Goal: Transaction & Acquisition: Purchase product/service

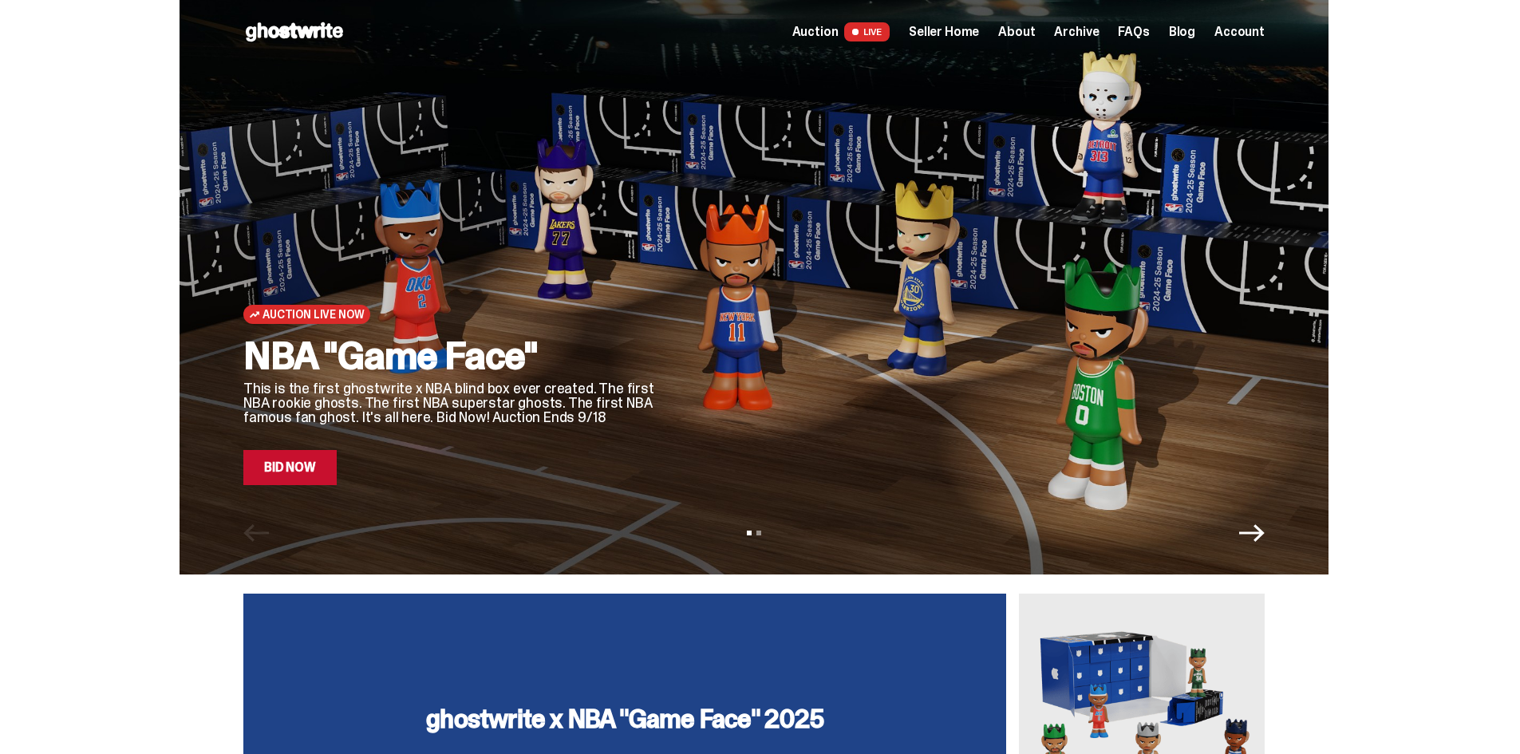
click at [972, 34] on span "Seller Home" at bounding box center [944, 32] width 70 height 13
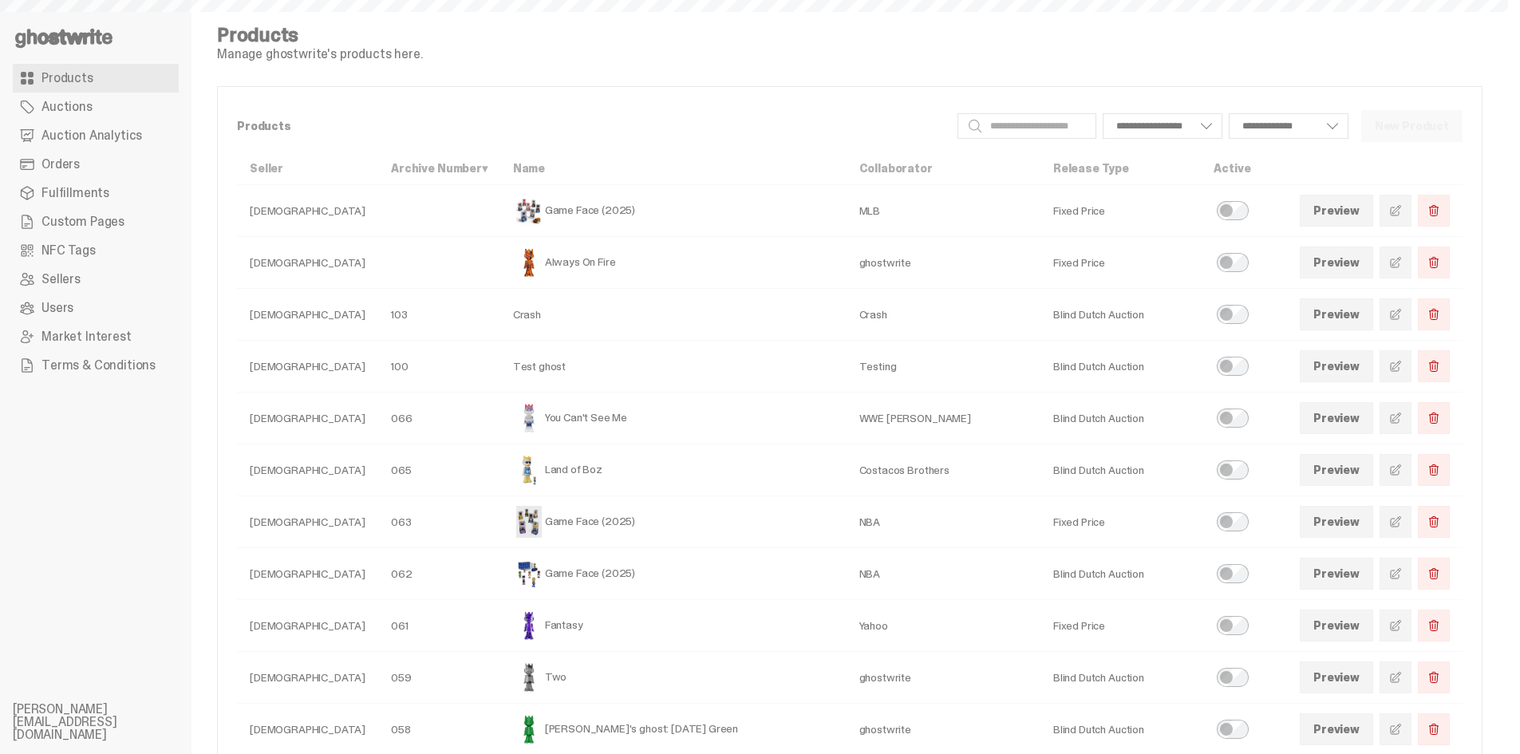
select select
click at [1402, 519] on span at bounding box center [1395, 521] width 13 height 13
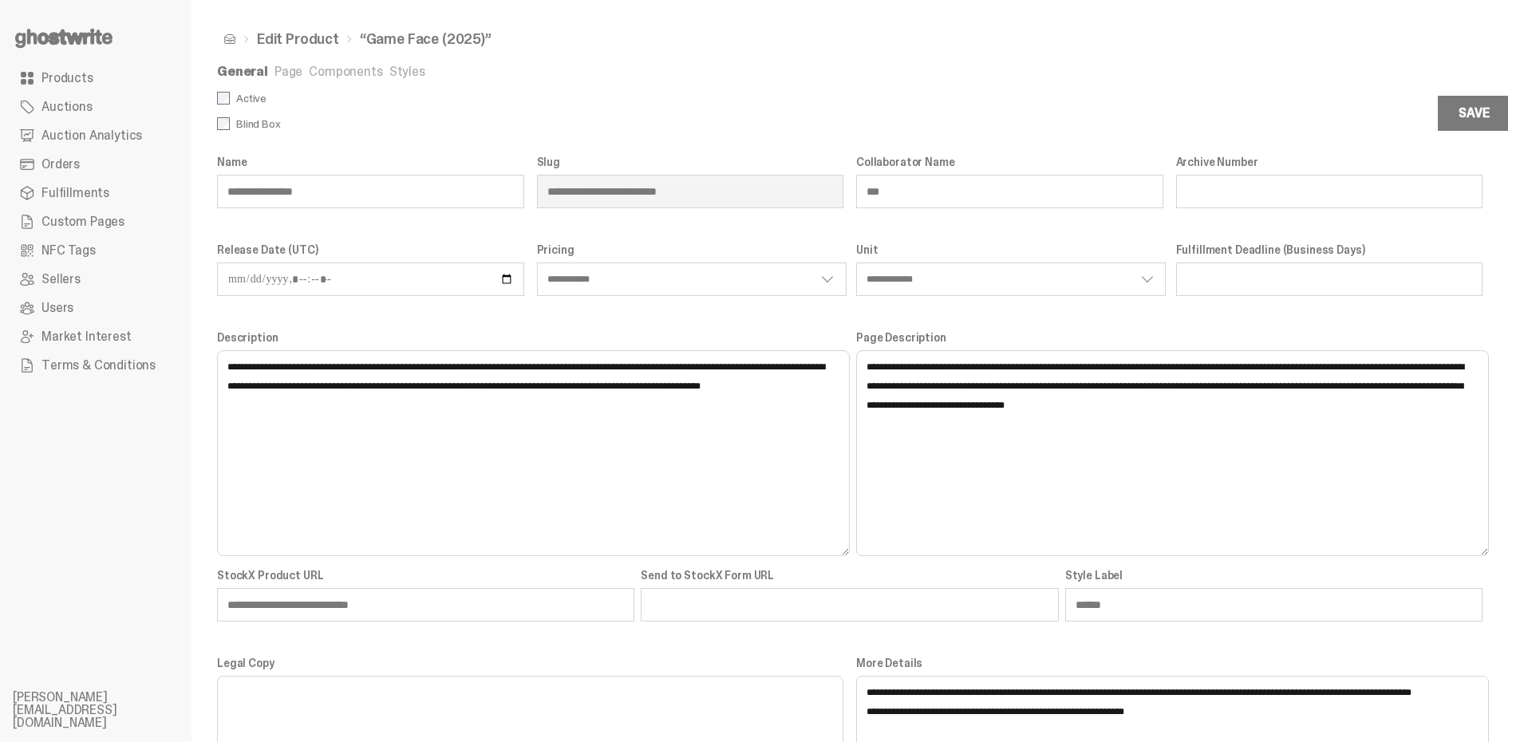
click at [393, 67] on link "Styles" at bounding box center [407, 71] width 36 height 17
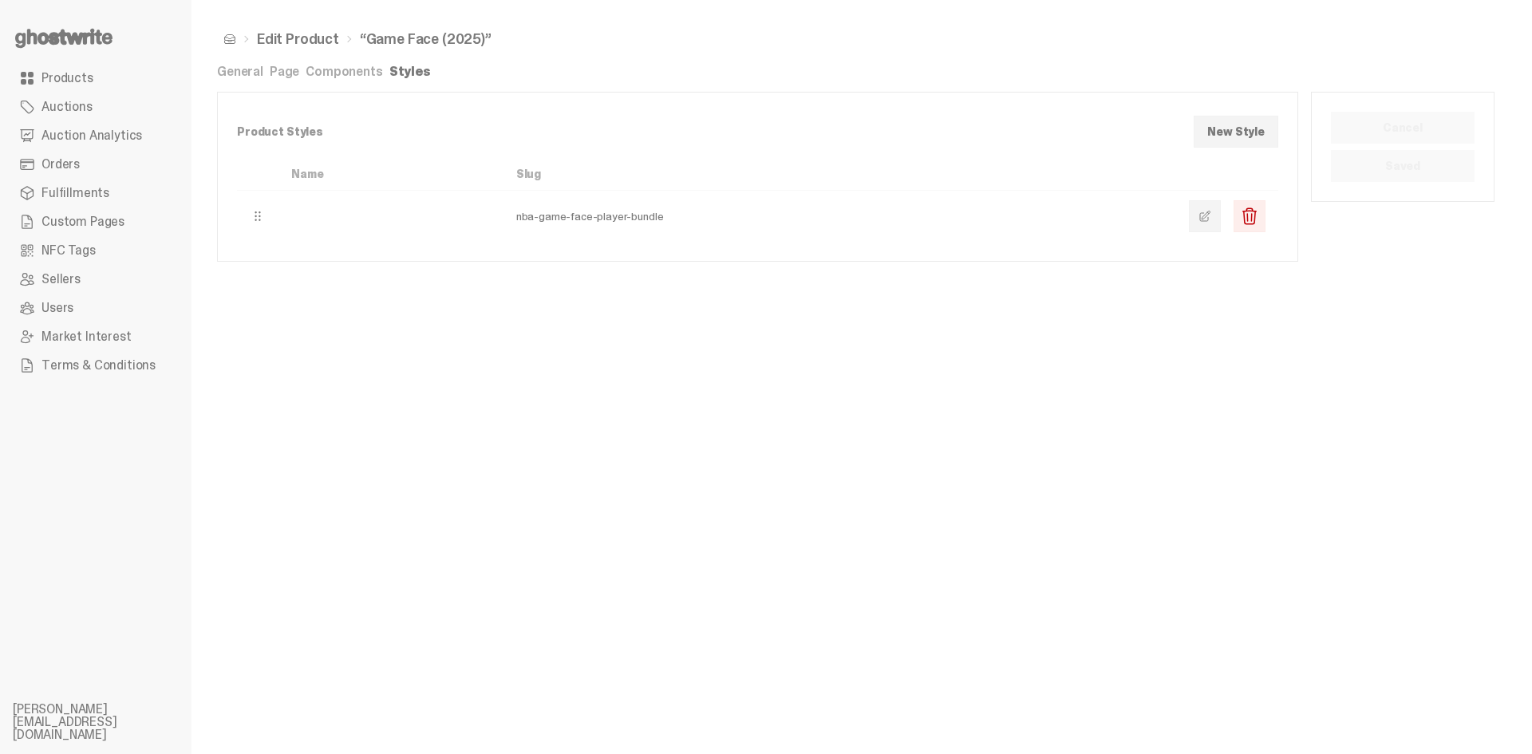
click at [1198, 217] on link at bounding box center [1205, 216] width 32 height 32
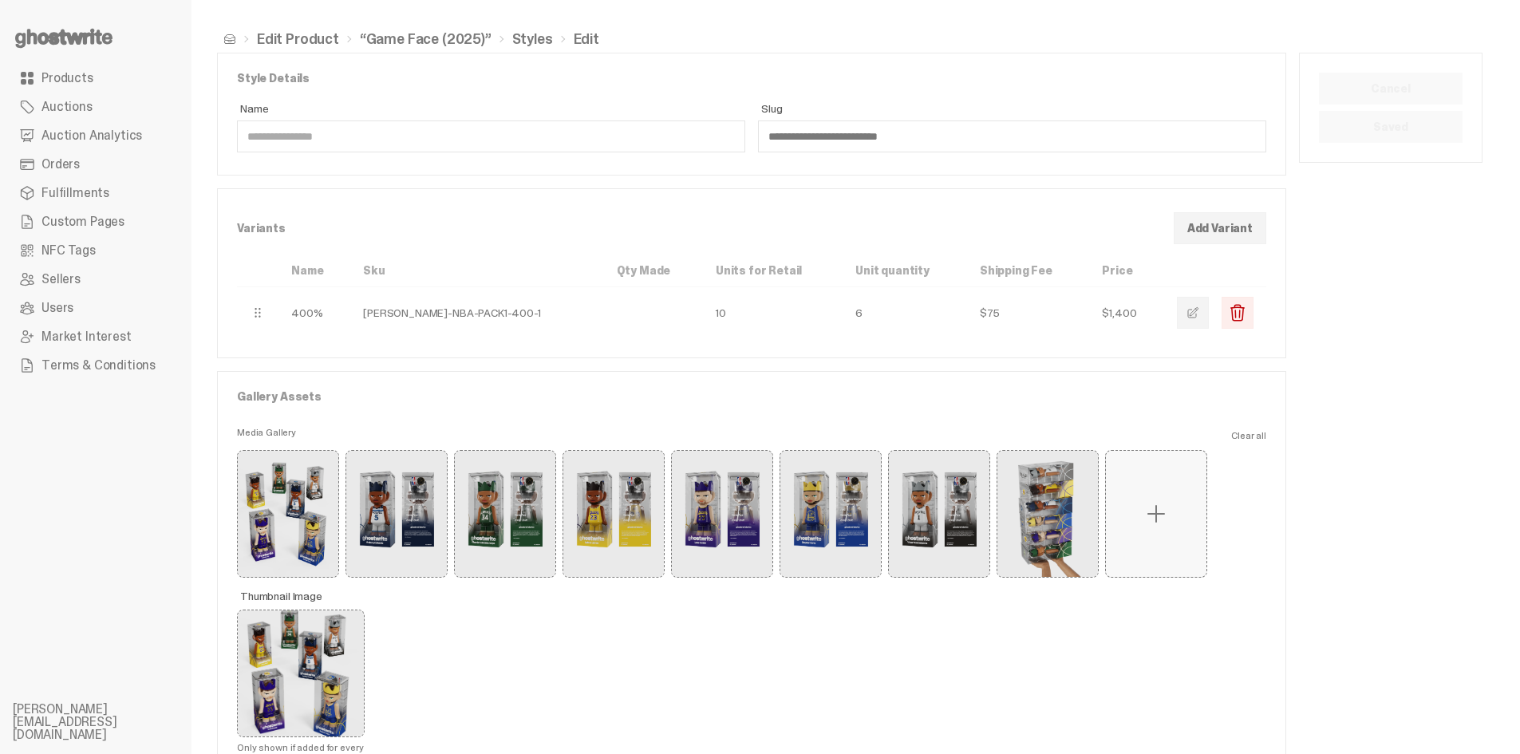
click at [84, 34] on use at bounding box center [63, 38] width 97 height 19
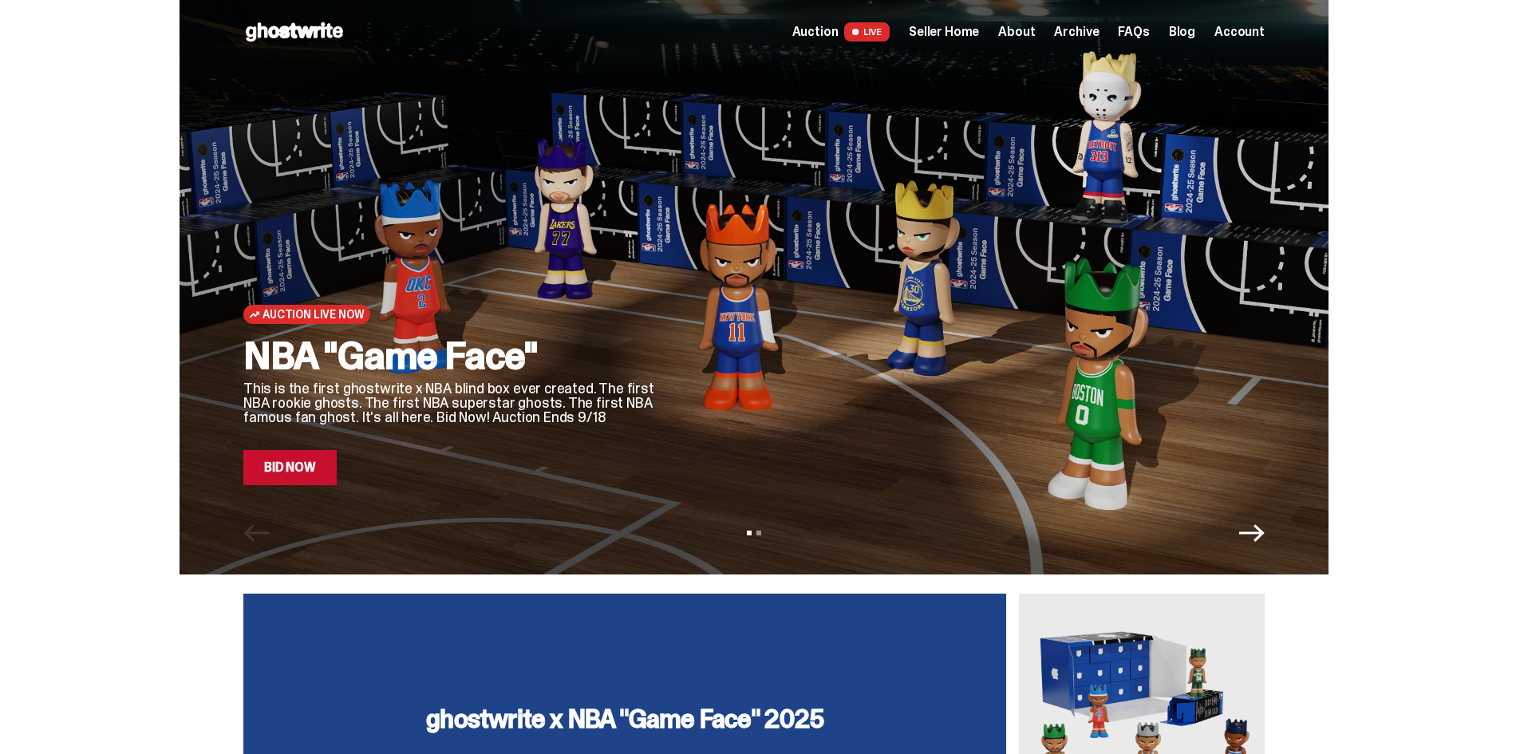
click at [300, 467] on link "Bid Now" at bounding box center [289, 467] width 93 height 35
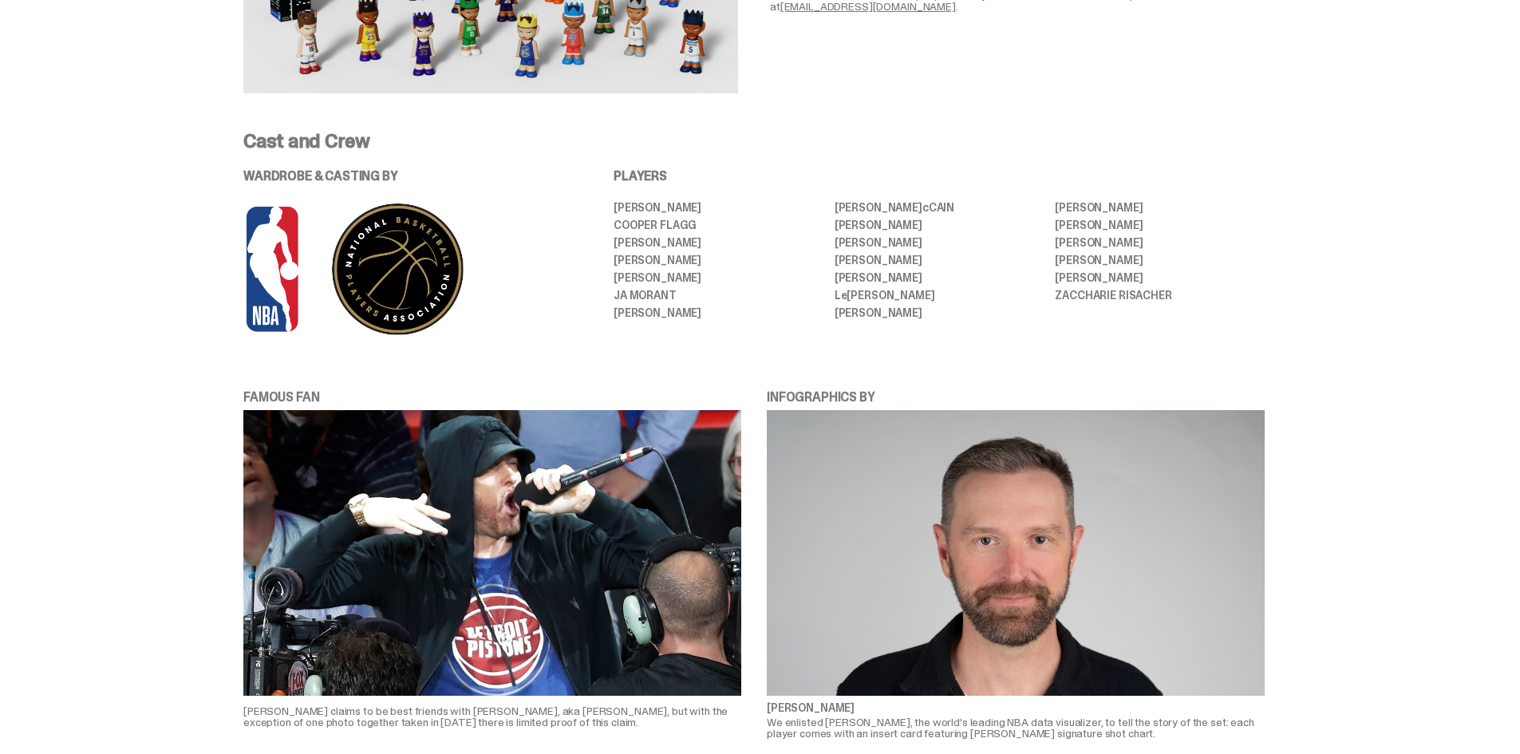
scroll to position [878, 0]
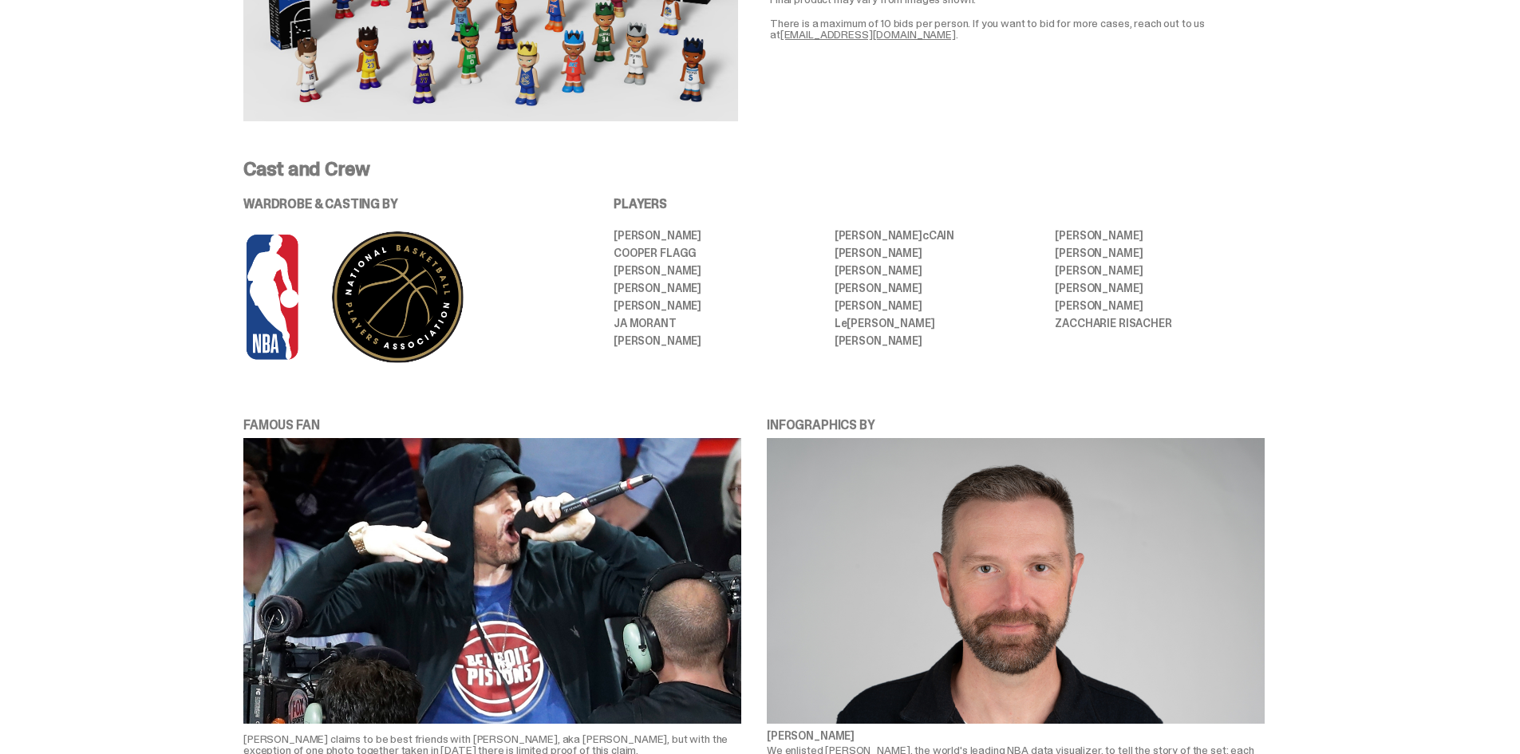
click at [725, 305] on li "[PERSON_NAME]" at bounding box center [719, 305] width 210 height 11
drag, startPoint x: 917, startPoint y: 341, endPoint x: 840, endPoint y: 338, distance: 76.7
click at [840, 338] on li "[PERSON_NAME]" at bounding box center [940, 340] width 210 height 11
copy li "[PERSON_NAME]"
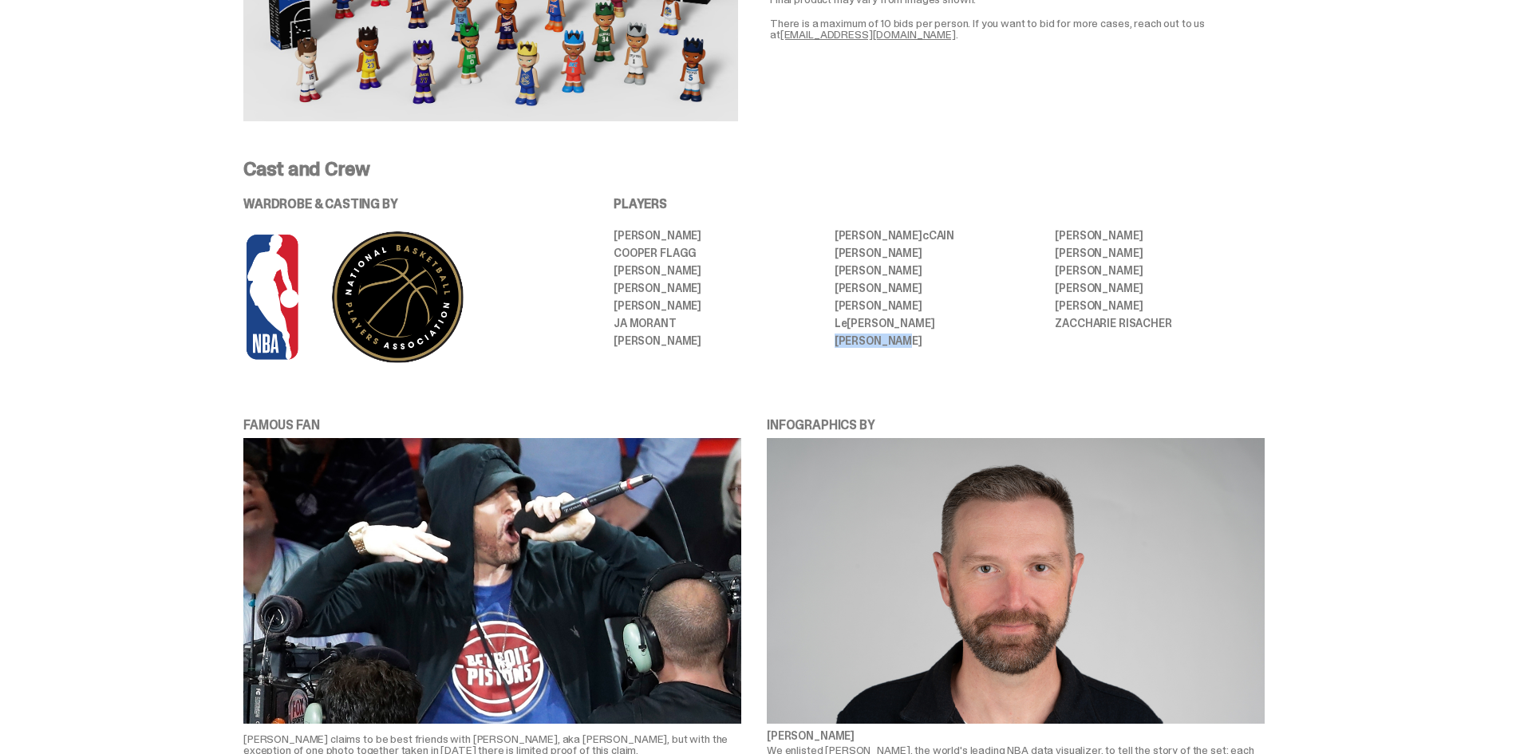
click at [982, 335] on li "[PERSON_NAME]" at bounding box center [940, 340] width 210 height 11
click at [1102, 305] on li "[PERSON_NAME]" at bounding box center [1160, 305] width 210 height 11
copy ul "[PERSON_NAME]"
